Goal: Task Accomplishment & Management: Complete application form

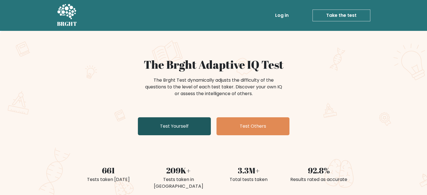
click at [184, 125] on link "Test Yourself" at bounding box center [174, 126] width 73 height 18
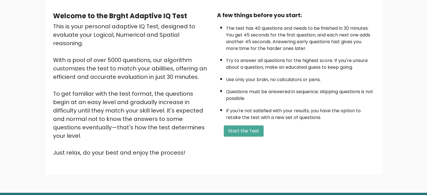
scroll to position [62, 0]
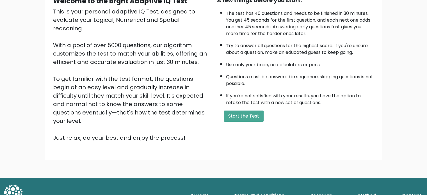
click at [251, 121] on div "A few things before you start: The test has 40 questions and needs to be finish…" at bounding box center [296, 69] width 164 height 146
click at [251, 118] on button "Start the Test" at bounding box center [244, 116] width 40 height 11
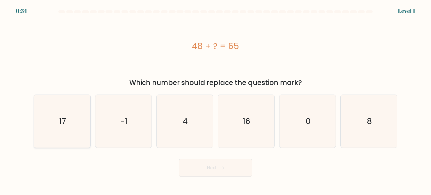
click at [73, 129] on icon "17" at bounding box center [62, 121] width 53 height 53
click at [216, 100] on input "a. 17" at bounding box center [216, 99] width 0 height 3
radio input "true"
click at [200, 164] on button "Next" at bounding box center [215, 168] width 73 height 18
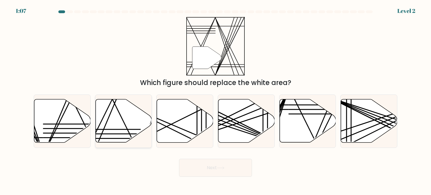
click at [125, 128] on icon at bounding box center [123, 120] width 56 height 43
click at [216, 100] on input "b." at bounding box center [216, 99] width 0 height 3
radio input "true"
click at [196, 160] on button "Next" at bounding box center [215, 168] width 73 height 18
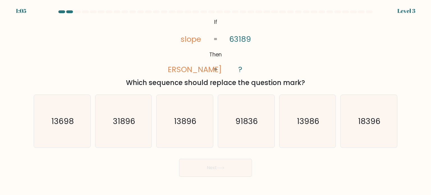
click at [199, 165] on button "Next" at bounding box center [215, 168] width 73 height 18
click at [143, 123] on icon "31896" at bounding box center [123, 121] width 53 height 53
click at [216, 100] on input "b. 31896" at bounding box center [216, 99] width 0 height 3
radio input "true"
click at [208, 166] on button "Next" at bounding box center [215, 168] width 73 height 18
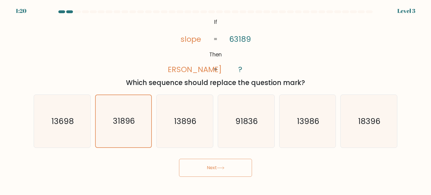
click at [217, 166] on button "Next" at bounding box center [215, 168] width 73 height 18
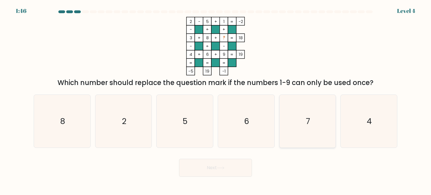
click at [294, 125] on icon "7" at bounding box center [307, 121] width 53 height 53
click at [216, 100] on input "e. 7" at bounding box center [216, 99] width 0 height 3
radio input "true"
click at [232, 167] on button "Next" at bounding box center [215, 168] width 73 height 18
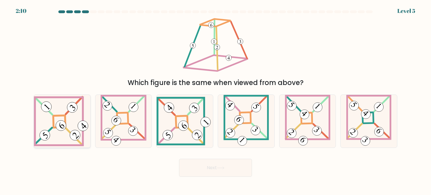
click at [73, 121] on icon at bounding box center [62, 121] width 56 height 50
click at [216, 100] on input "a." at bounding box center [216, 99] width 0 height 3
radio input "true"
click at [207, 165] on button "Next" at bounding box center [215, 168] width 73 height 18
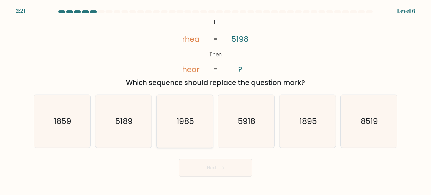
click at [191, 128] on icon "1985" at bounding box center [184, 121] width 53 height 53
click at [216, 100] on input "c. 1985" at bounding box center [216, 99] width 0 height 3
radio input "true"
click at [226, 168] on button "Next" at bounding box center [215, 168] width 73 height 18
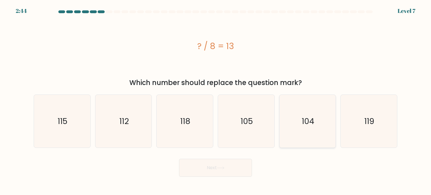
click at [317, 128] on icon "104" at bounding box center [307, 121] width 53 height 53
click at [216, 100] on input "e. 104" at bounding box center [216, 99] width 0 height 3
radio input "true"
click at [243, 168] on button "Next" at bounding box center [215, 168] width 73 height 18
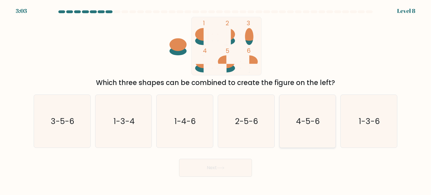
click at [300, 123] on text "4-5-6" at bounding box center [308, 120] width 24 height 11
click at [216, 100] on input "e. 4-5-6" at bounding box center [216, 99] width 0 height 3
radio input "true"
click at [223, 169] on icon at bounding box center [221, 167] width 8 height 3
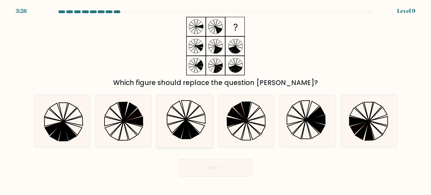
click at [186, 134] on icon at bounding box center [186, 129] width 9 height 19
click at [216, 100] on input "c." at bounding box center [216, 99] width 0 height 3
radio input "true"
click at [210, 162] on button "Next" at bounding box center [215, 168] width 73 height 18
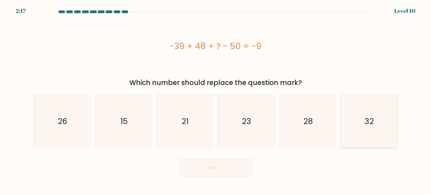
drag, startPoint x: 362, startPoint y: 112, endPoint x: 342, endPoint y: 124, distance: 23.5
click at [362, 113] on icon "32" at bounding box center [368, 121] width 53 height 53
click at [216, 100] on input "f. 32" at bounding box center [216, 99] width 0 height 3
radio input "true"
click at [238, 165] on button "Next" at bounding box center [215, 168] width 73 height 18
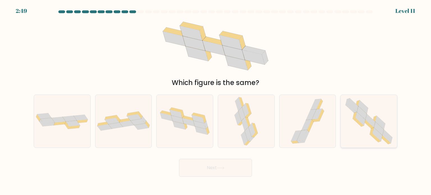
drag, startPoint x: 368, startPoint y: 130, endPoint x: 341, endPoint y: 140, distance: 28.1
click at [367, 130] on icon at bounding box center [369, 121] width 54 height 53
click at [216, 100] on input "f." at bounding box center [216, 99] width 0 height 3
radio input "true"
click at [239, 175] on button "Next" at bounding box center [215, 168] width 73 height 18
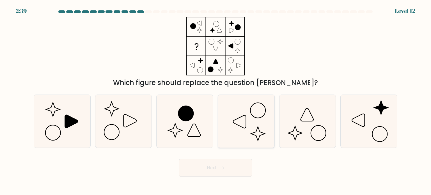
click at [253, 135] on icon at bounding box center [246, 121] width 53 height 53
click at [216, 100] on input "d." at bounding box center [216, 99] width 0 height 3
radio input "true"
click at [233, 165] on button "Next" at bounding box center [215, 168] width 73 height 18
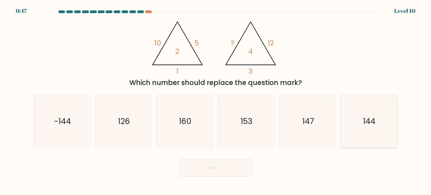
click at [370, 122] on text "144" at bounding box center [369, 120] width 13 height 11
click at [216, 100] on input "f. 144" at bounding box center [216, 99] width 0 height 3
radio input "true"
click at [236, 168] on button "Next" at bounding box center [215, 168] width 73 height 18
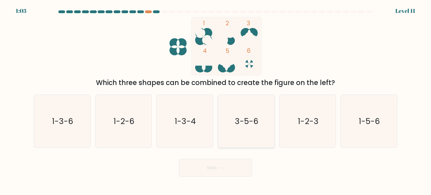
click at [251, 114] on icon "3-5-6" at bounding box center [246, 121] width 53 height 53
click at [216, 100] on input "d. 3-5-6" at bounding box center [216, 99] width 0 height 3
radio input "true"
click at [234, 175] on button "Next" at bounding box center [215, 168] width 73 height 18
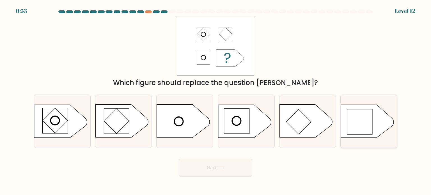
click at [355, 121] on rect at bounding box center [359, 121] width 25 height 25
click at [216, 100] on input "f." at bounding box center [216, 99] width 0 height 3
radio input "true"
click at [240, 167] on button "Next" at bounding box center [215, 168] width 73 height 18
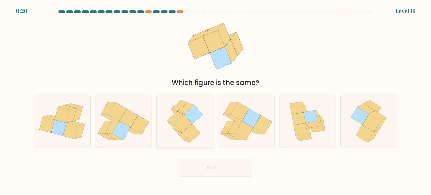
drag, startPoint x: 200, startPoint y: 125, endPoint x: 207, endPoint y: 147, distance: 23.3
click at [200, 125] on icon at bounding box center [185, 121] width 43 height 53
click at [216, 100] on input "c." at bounding box center [216, 99] width 0 height 3
radio input "true"
click at [209, 159] on button "Next" at bounding box center [215, 168] width 73 height 18
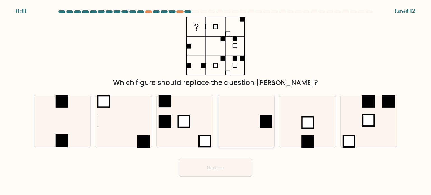
click at [254, 127] on icon at bounding box center [246, 121] width 53 height 53
click at [216, 100] on input "d." at bounding box center [216, 99] width 0 height 3
radio input "true"
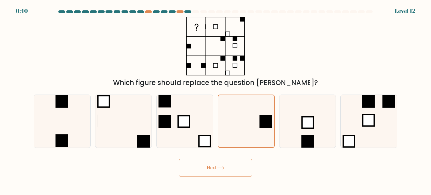
click at [219, 167] on icon at bounding box center [221, 167] width 8 height 3
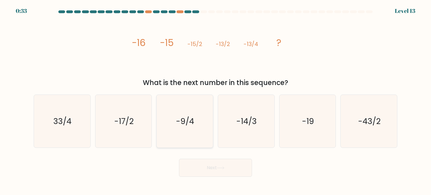
click at [186, 131] on icon "-9/4" at bounding box center [184, 121] width 53 height 53
click at [216, 100] on input "c. -9/4" at bounding box center [216, 99] width 0 height 3
radio input "true"
click at [219, 159] on button "Next" at bounding box center [215, 168] width 73 height 18
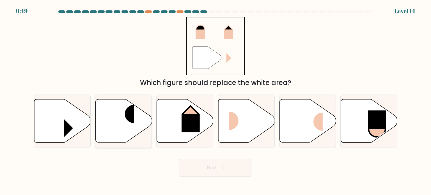
click at [128, 112] on rect at bounding box center [124, 114] width 19 height 18
click at [216, 100] on input "b." at bounding box center [216, 99] width 0 height 3
radio input "true"
click at [231, 123] on rect at bounding box center [238, 121] width 19 height 18
click at [216, 100] on input "d." at bounding box center [216, 99] width 0 height 3
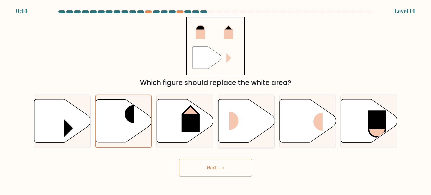
radio input "true"
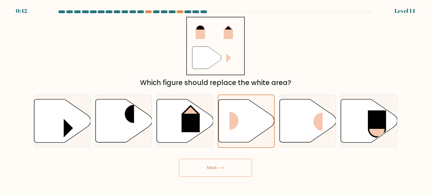
click at [223, 169] on icon at bounding box center [221, 167] width 8 height 3
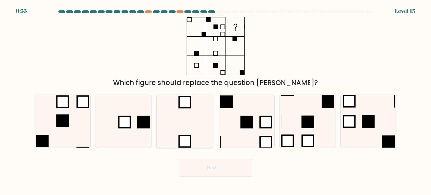
click at [176, 125] on icon at bounding box center [184, 121] width 53 height 53
click at [216, 100] on input "c." at bounding box center [216, 99] width 0 height 3
radio input "true"
click at [238, 170] on button "Next" at bounding box center [215, 168] width 73 height 18
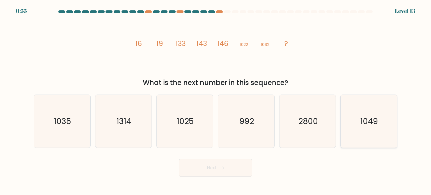
click at [363, 125] on text "1049" at bounding box center [370, 120] width 18 height 11
click at [216, 100] on input "f. 1049" at bounding box center [216, 99] width 0 height 3
radio input "true"
click at [233, 170] on button "Next" at bounding box center [215, 168] width 73 height 18
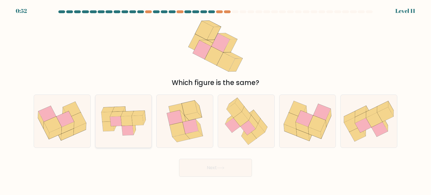
click at [109, 126] on icon at bounding box center [108, 127] width 12 height 10
click at [216, 100] on input "b." at bounding box center [216, 99] width 0 height 3
radio input "true"
click at [226, 172] on button "Next" at bounding box center [215, 168] width 73 height 18
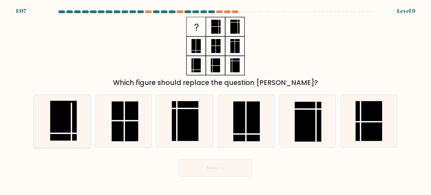
click at [65, 124] on rect at bounding box center [63, 121] width 27 height 40
click at [216, 100] on input "a." at bounding box center [216, 99] width 0 height 3
radio input "true"
click at [216, 174] on button "Next" at bounding box center [215, 168] width 73 height 18
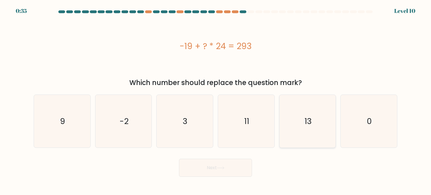
click at [322, 123] on icon "13" at bounding box center [307, 121] width 53 height 53
click at [216, 100] on input "e. 13" at bounding box center [216, 99] width 0 height 3
radio input "true"
click at [225, 168] on icon at bounding box center [221, 167] width 8 height 3
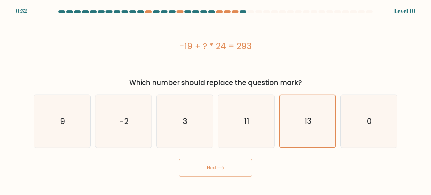
click at [217, 167] on button "Next" at bounding box center [215, 168] width 73 height 18
click at [208, 167] on button "Next" at bounding box center [215, 168] width 73 height 18
click at [226, 170] on button "Next" at bounding box center [215, 168] width 73 height 18
click at [198, 168] on button "Next" at bounding box center [215, 168] width 73 height 18
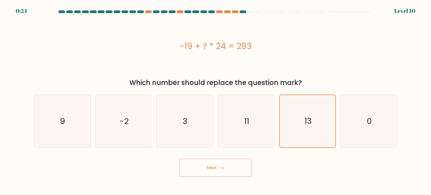
click at [233, 168] on button "Next" at bounding box center [215, 168] width 73 height 18
click at [237, 168] on button "Next" at bounding box center [215, 168] width 73 height 18
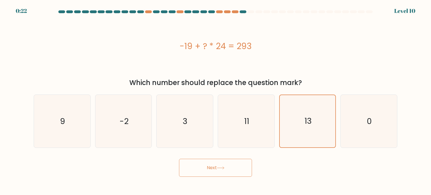
click at [237, 168] on button "Next" at bounding box center [215, 168] width 73 height 18
click at [299, 139] on icon "13" at bounding box center [307, 121] width 52 height 52
click at [216, 100] on input "e. 13" at bounding box center [216, 99] width 0 height 3
click at [214, 167] on button "Next" at bounding box center [215, 168] width 73 height 18
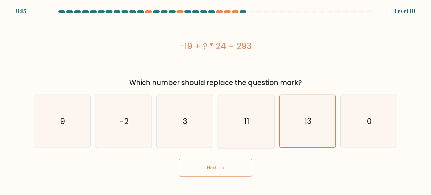
click at [258, 127] on icon "11" at bounding box center [246, 121] width 53 height 53
click at [216, 100] on input "d. 11" at bounding box center [216, 99] width 0 height 3
radio input "true"
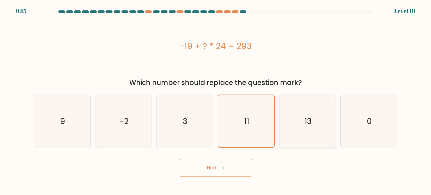
click at [294, 126] on icon "13" at bounding box center [307, 121] width 53 height 53
click at [216, 100] on input "e. 13" at bounding box center [216, 99] width 0 height 3
radio input "true"
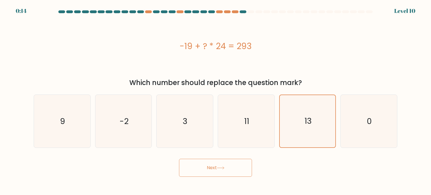
click at [245, 170] on button "Next" at bounding box center [215, 168] width 73 height 18
click at [196, 166] on button "Next" at bounding box center [215, 168] width 73 height 18
click at [217, 166] on button "Next" at bounding box center [215, 168] width 73 height 18
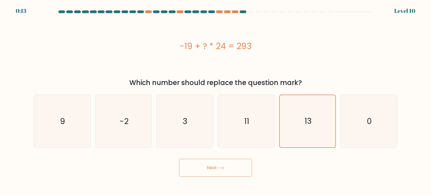
click at [217, 166] on button "Next" at bounding box center [215, 168] width 73 height 18
drag, startPoint x: 217, startPoint y: 166, endPoint x: 271, endPoint y: 146, distance: 56.7
click at [218, 166] on button "Next" at bounding box center [215, 168] width 73 height 18
click at [229, 168] on button "Next" at bounding box center [215, 168] width 73 height 18
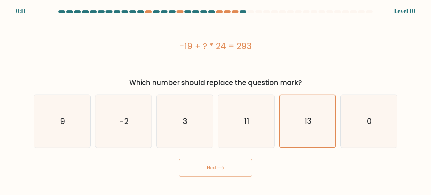
click at [229, 168] on button "Next" at bounding box center [215, 168] width 73 height 18
click at [216, 172] on button "Next" at bounding box center [215, 168] width 73 height 18
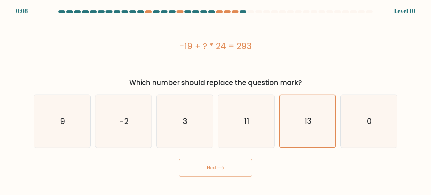
click at [216, 172] on button "Next" at bounding box center [215, 168] width 73 height 18
drag, startPoint x: 216, startPoint y: 171, endPoint x: 210, endPoint y: 169, distance: 5.9
click at [216, 171] on button "Next" at bounding box center [215, 168] width 73 height 18
click at [213, 169] on button "Next" at bounding box center [215, 168] width 73 height 18
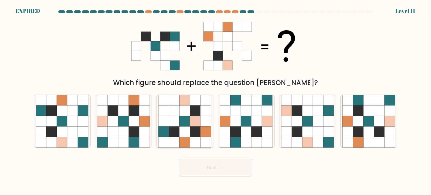
click at [193, 136] on icon at bounding box center [195, 131] width 11 height 11
click at [216, 100] on input "c." at bounding box center [216, 99] width 0 height 3
radio input "true"
click at [193, 136] on icon at bounding box center [195, 131] width 10 height 10
click at [216, 100] on input "c." at bounding box center [216, 99] width 0 height 3
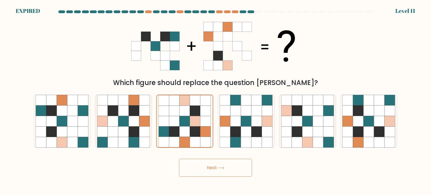
click at [224, 165] on button "Next" at bounding box center [215, 168] width 73 height 18
click at [211, 172] on button "Next" at bounding box center [215, 168] width 73 height 18
click at [207, 166] on button "Next" at bounding box center [215, 168] width 73 height 18
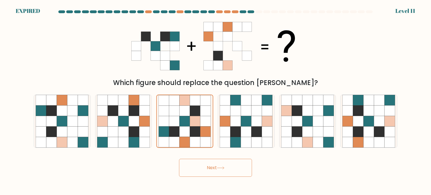
click at [207, 166] on button "Next" at bounding box center [215, 168] width 73 height 18
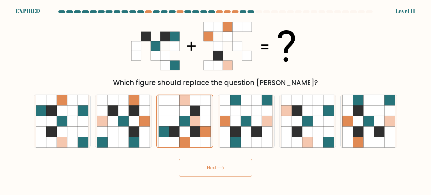
click at [207, 166] on button "Next" at bounding box center [215, 168] width 73 height 18
drag, startPoint x: 207, startPoint y: 166, endPoint x: 132, endPoint y: 101, distance: 98.4
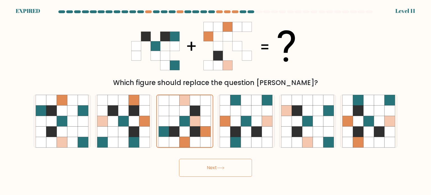
click at [207, 165] on button "Next" at bounding box center [215, 168] width 73 height 18
click at [191, 124] on icon at bounding box center [195, 121] width 10 height 10
click at [216, 100] on input "c." at bounding box center [216, 99] width 0 height 3
click at [35, 61] on div "Which figure should replace the question mark?" at bounding box center [215, 52] width 370 height 71
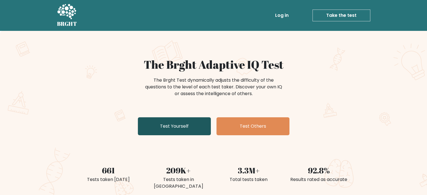
click at [187, 129] on link "Test Yourself" at bounding box center [174, 126] width 73 height 18
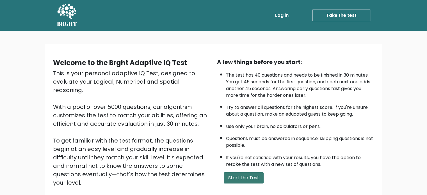
click at [234, 176] on button "Start the Test" at bounding box center [244, 177] width 40 height 11
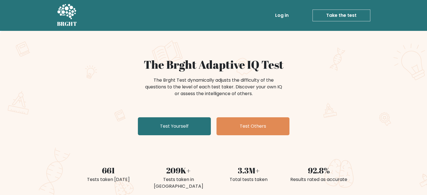
click at [329, 20] on link "Take the test" at bounding box center [341, 16] width 58 height 12
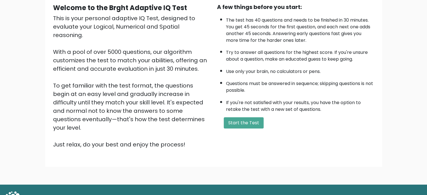
scroll to position [62, 0]
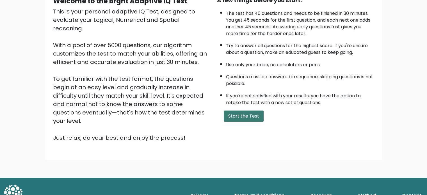
click at [240, 116] on button "Start the Test" at bounding box center [244, 116] width 40 height 11
